Goal: Task Accomplishment & Management: Manage account settings

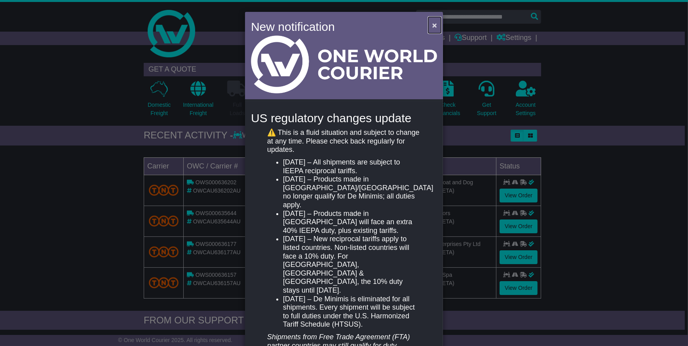
click at [432, 27] on span "×" at bounding box center [434, 25] width 5 height 9
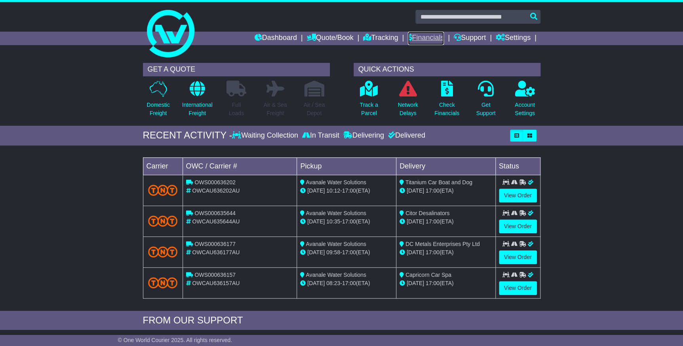
click at [408, 36] on icon at bounding box center [410, 37] width 4 height 7
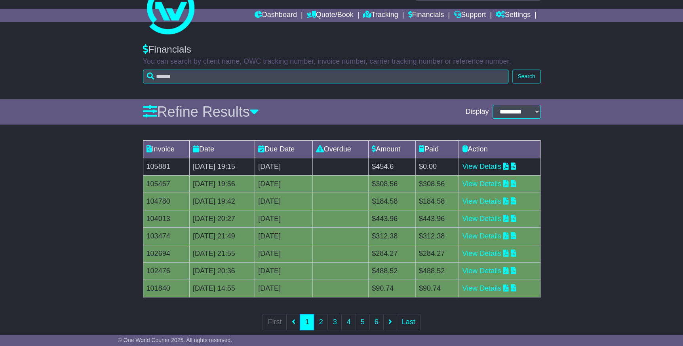
scroll to position [36, 0]
